Goal: Navigation & Orientation: Find specific page/section

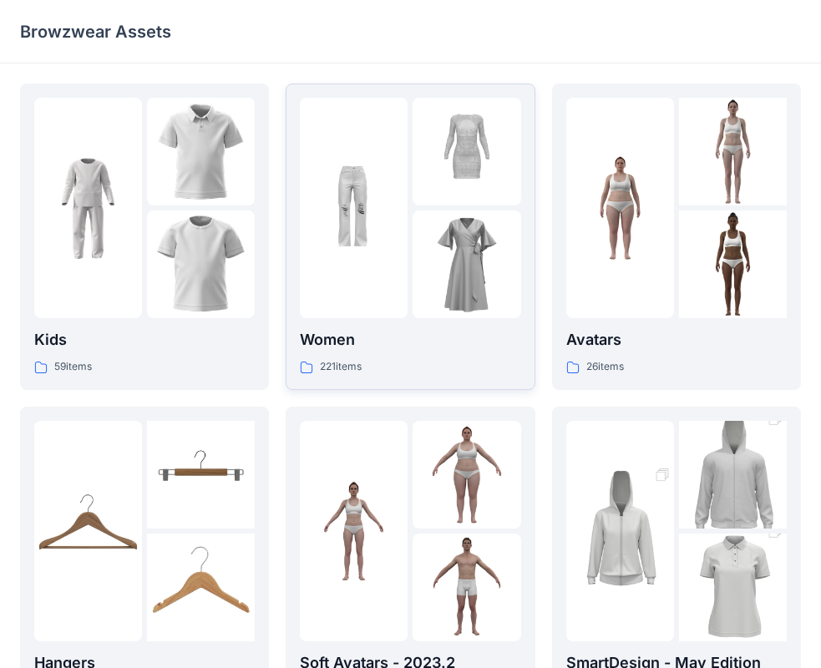
click at [436, 188] on div at bounding box center [466, 152] width 108 height 108
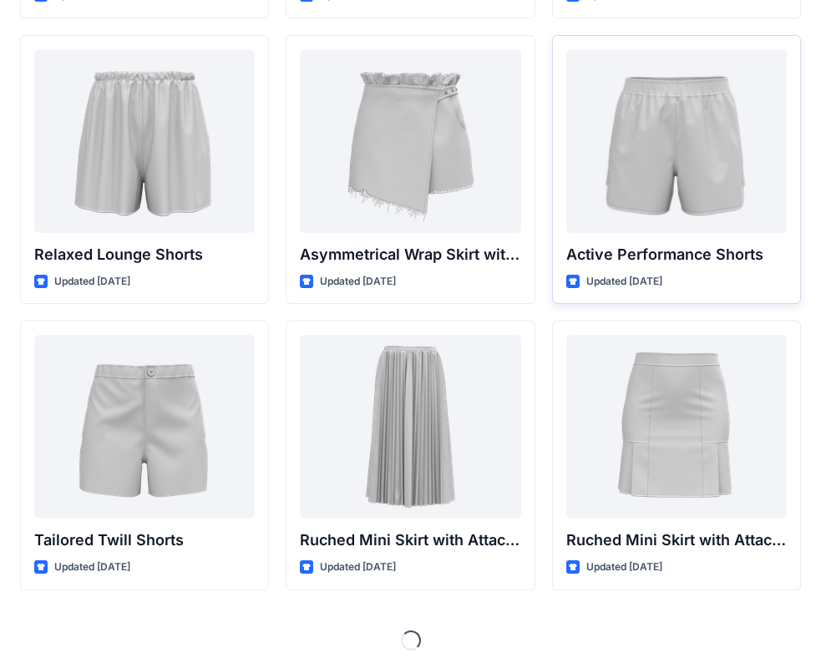
scroll to position [4055, 0]
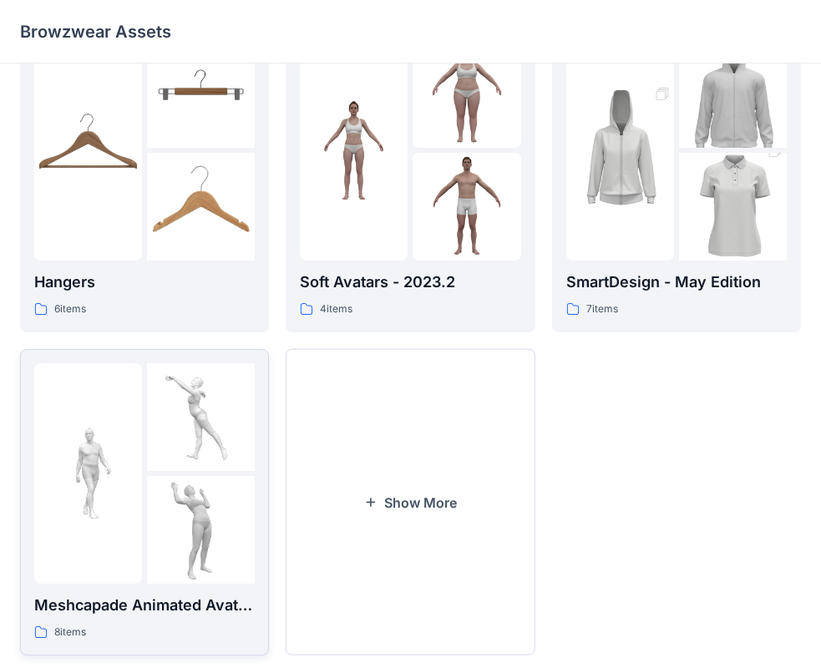
scroll to position [415, 0]
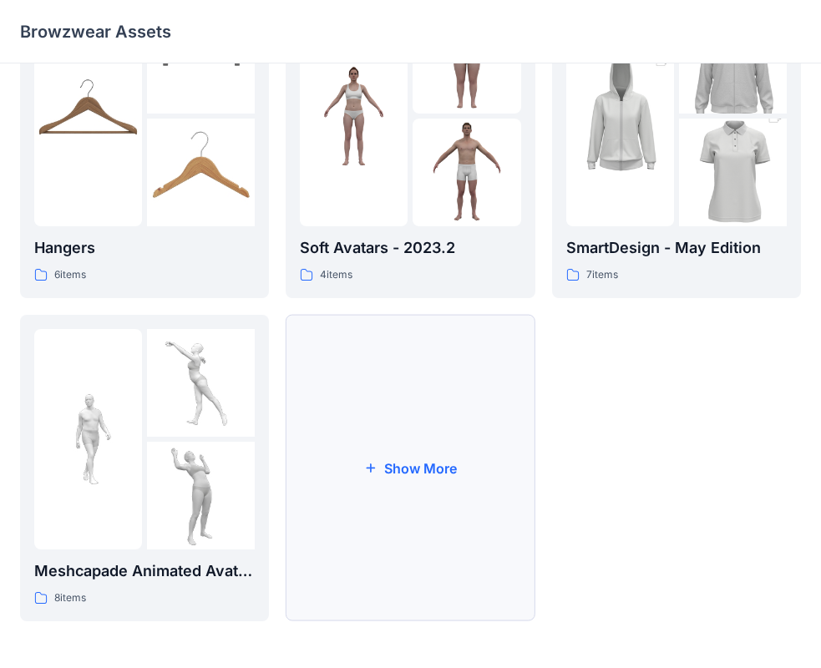
click at [340, 422] on button "Show More" at bounding box center [410, 468] width 249 height 306
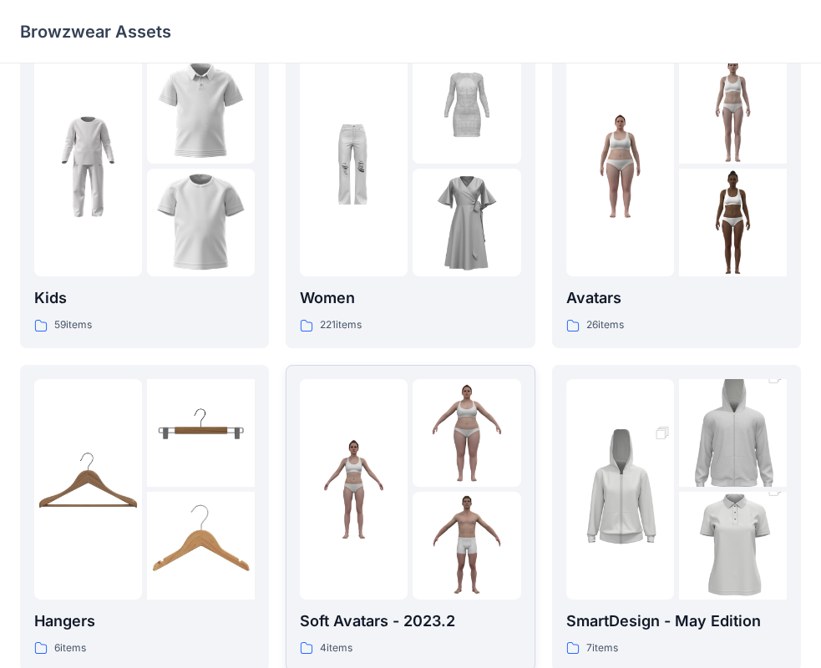
scroll to position [0, 0]
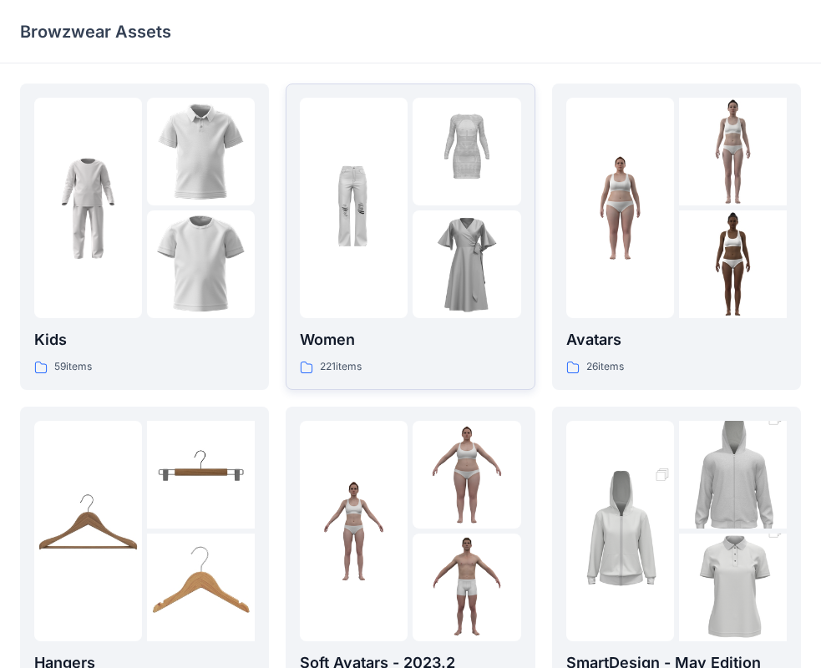
click at [361, 235] on img at bounding box center [354, 208] width 108 height 108
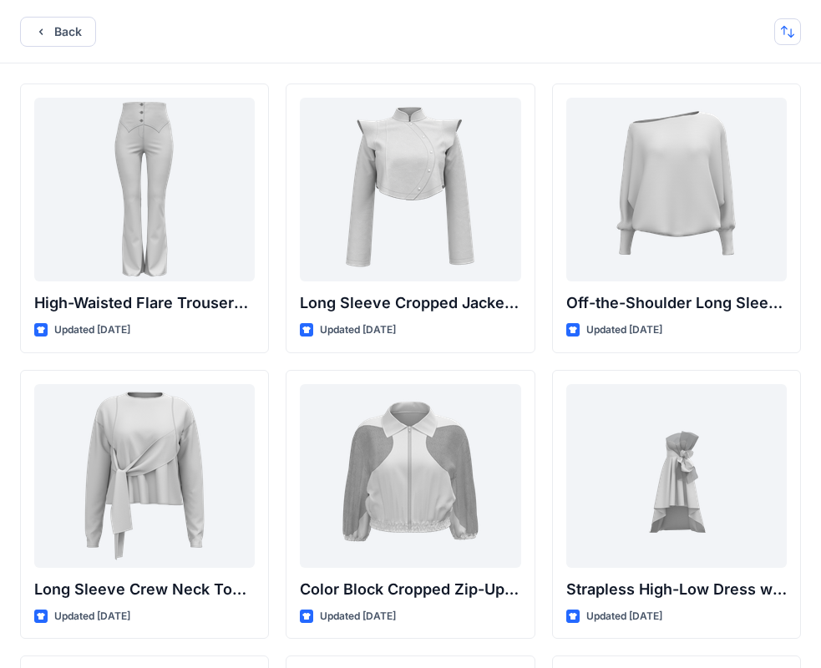
click at [776, 31] on button "button" at bounding box center [787, 31] width 27 height 27
click at [664, 32] on div "Back Last update A to Z" at bounding box center [410, 31] width 821 height 63
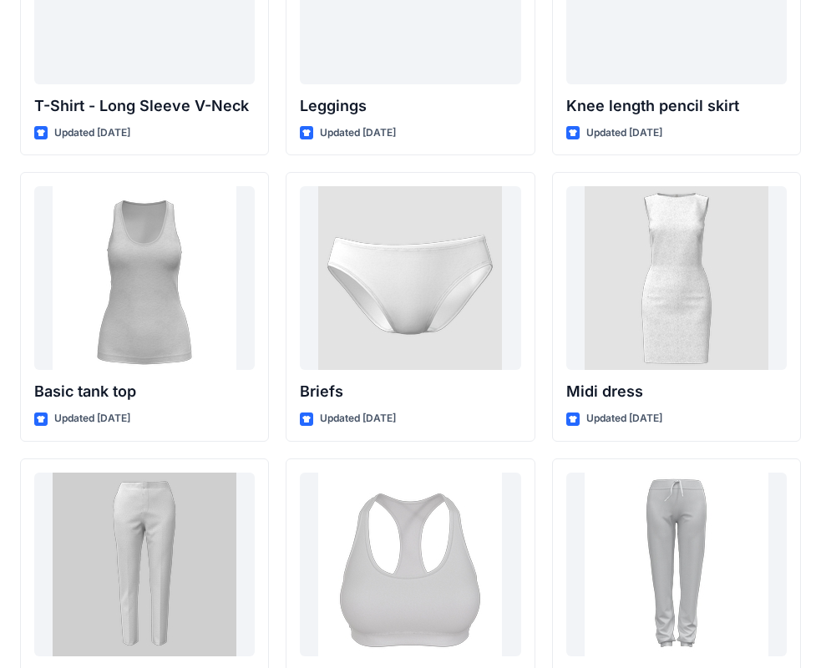
scroll to position [13624, 0]
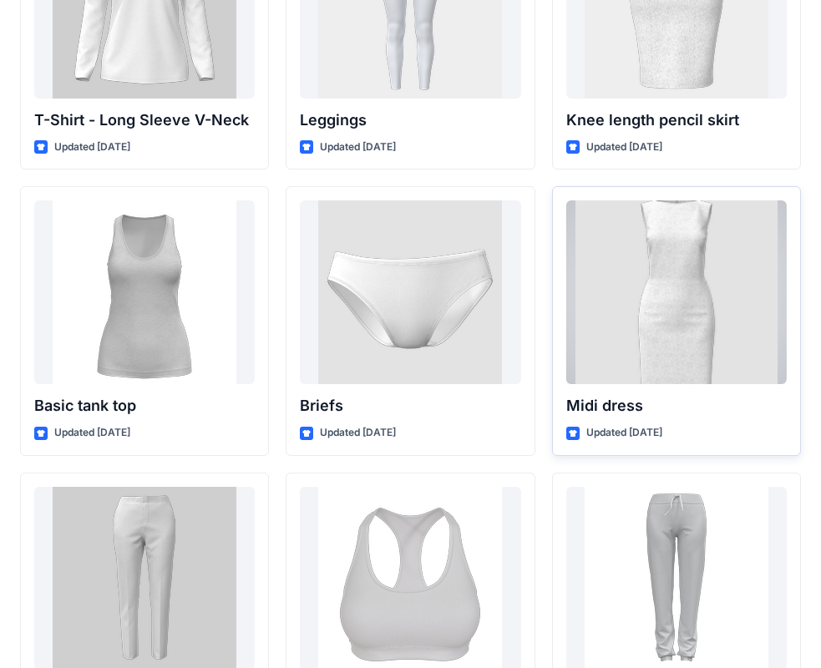
click at [712, 344] on div at bounding box center [676, 292] width 220 height 184
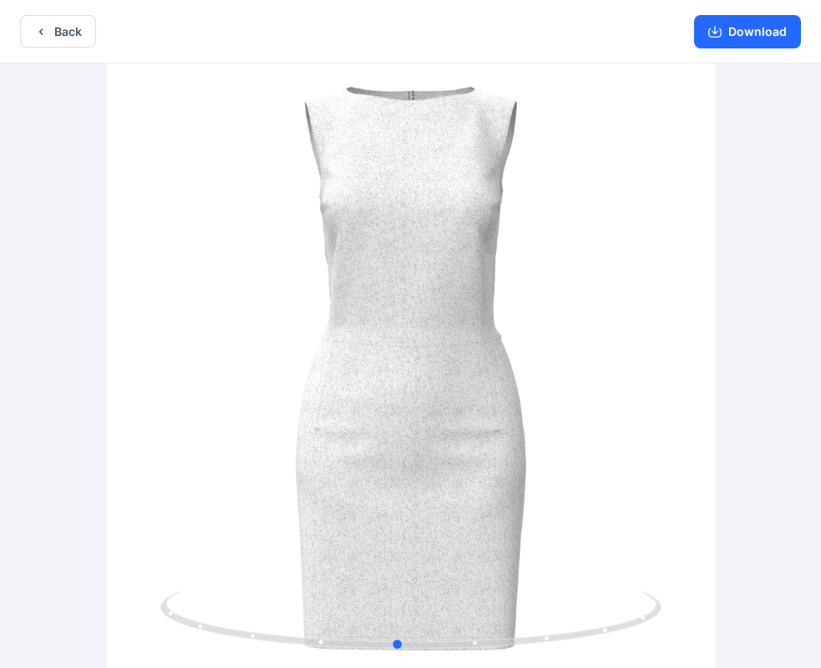
drag, startPoint x: 626, startPoint y: 620, endPoint x: 110, endPoint y: 528, distance: 524.2
click at [110, 528] on div at bounding box center [410, 367] width 821 height 608
click at [736, 30] on button "Download" at bounding box center [747, 31] width 107 height 33
